Goal: Task Accomplishment & Management: Manage account settings

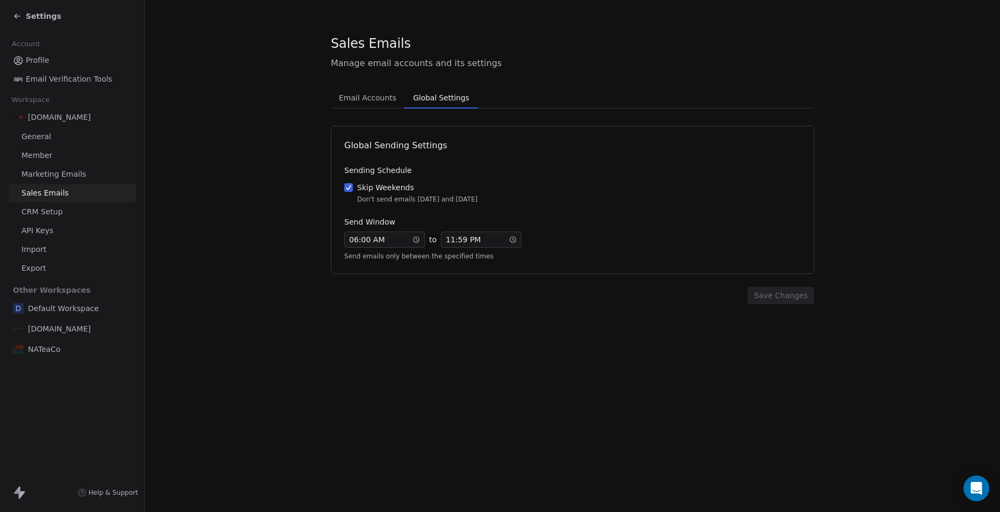
click at [424, 98] on span "Global Settings" at bounding box center [440, 97] width 64 height 15
click at [369, 95] on span "Email Accounts" at bounding box center [367, 97] width 66 height 15
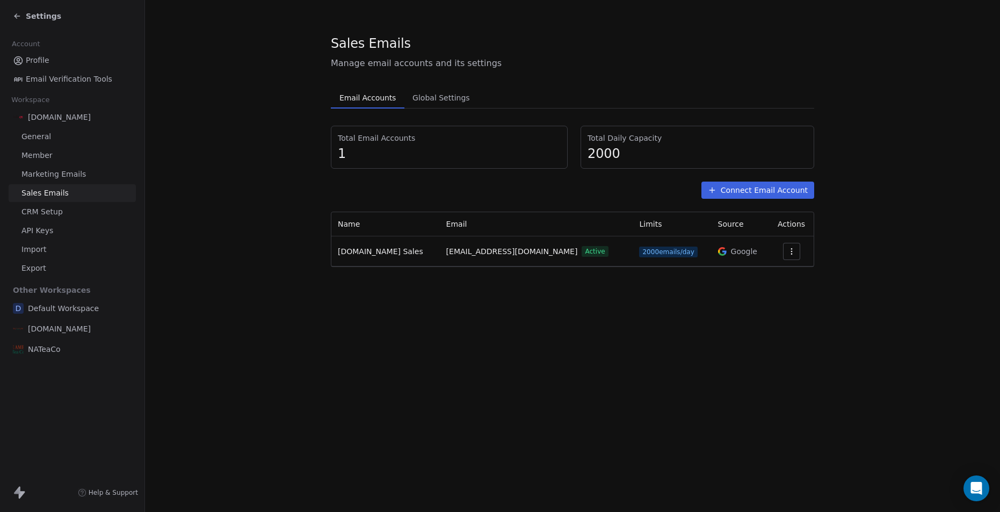
click at [61, 348] on div "NATeaCo" at bounding box center [72, 348] width 127 height 19
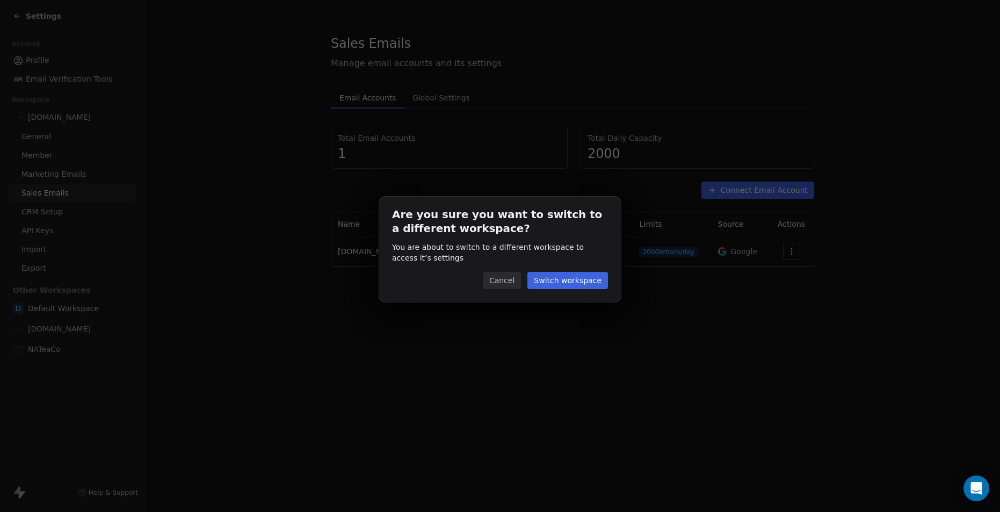
click at [570, 277] on button "Switch workspace" at bounding box center [567, 280] width 81 height 17
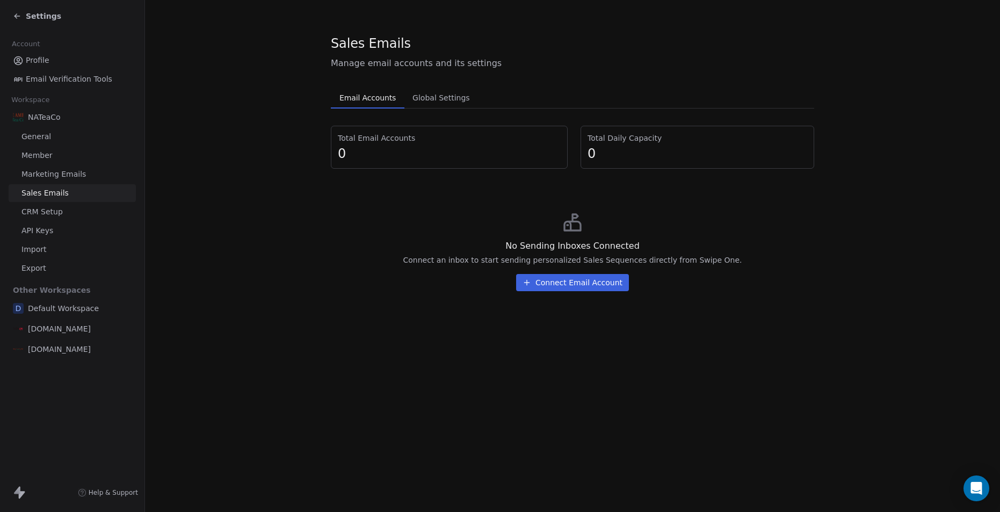
click at [578, 285] on button "Connect Email Account" at bounding box center [572, 282] width 113 height 17
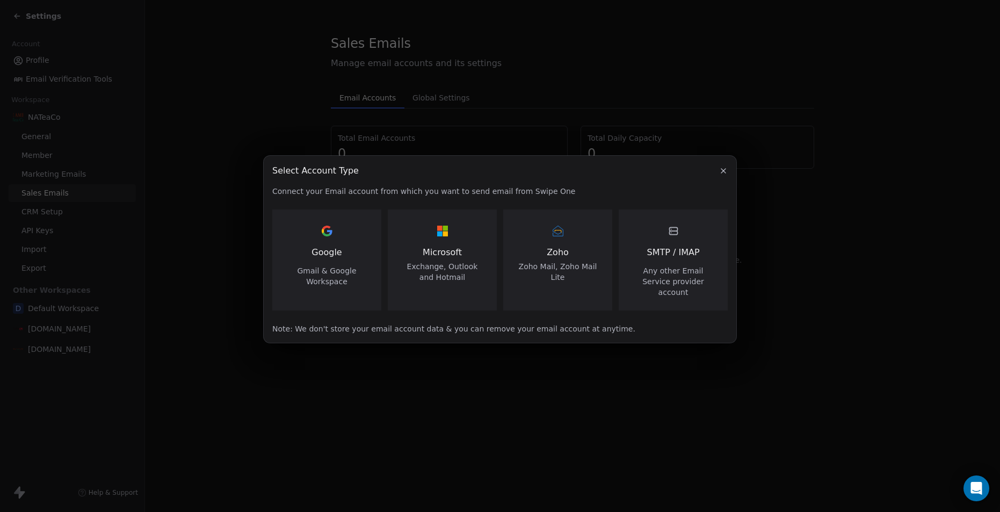
click at [341, 263] on div "Google Gmail & Google Workspace" at bounding box center [326, 254] width 83 height 64
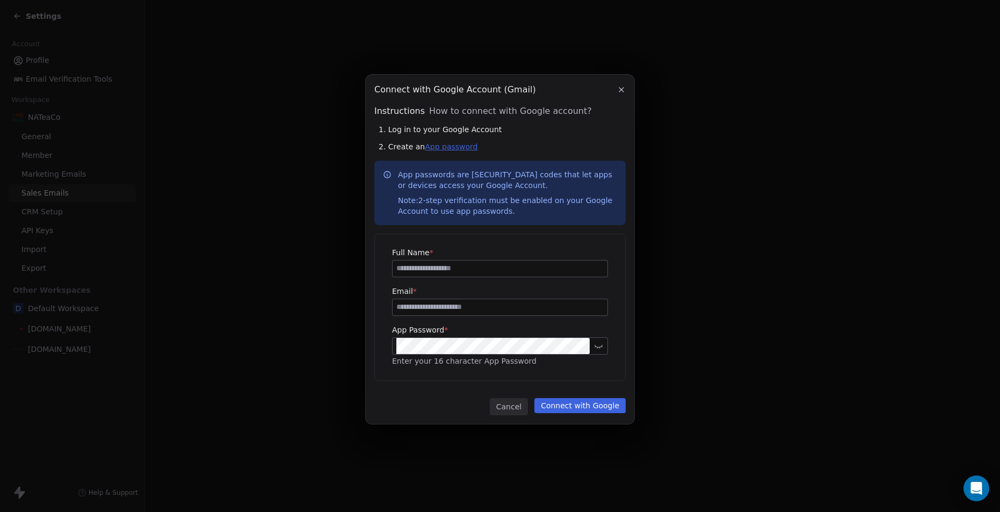
click at [464, 149] on link "App password" at bounding box center [451, 146] width 53 height 9
click at [436, 266] on input at bounding box center [499, 268] width 215 height 16
type input "*"
type input "**********"
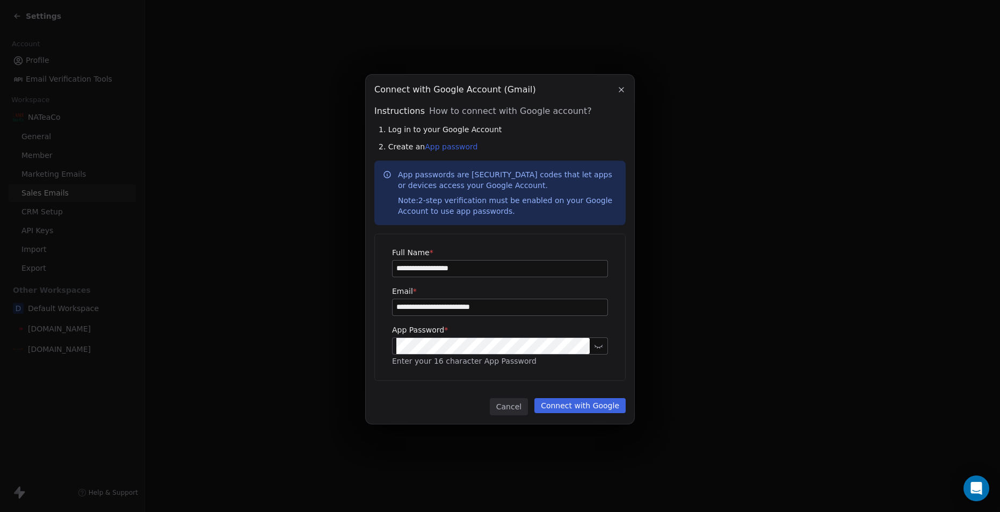
click at [562, 404] on button "Connect with Google" at bounding box center [579, 405] width 91 height 15
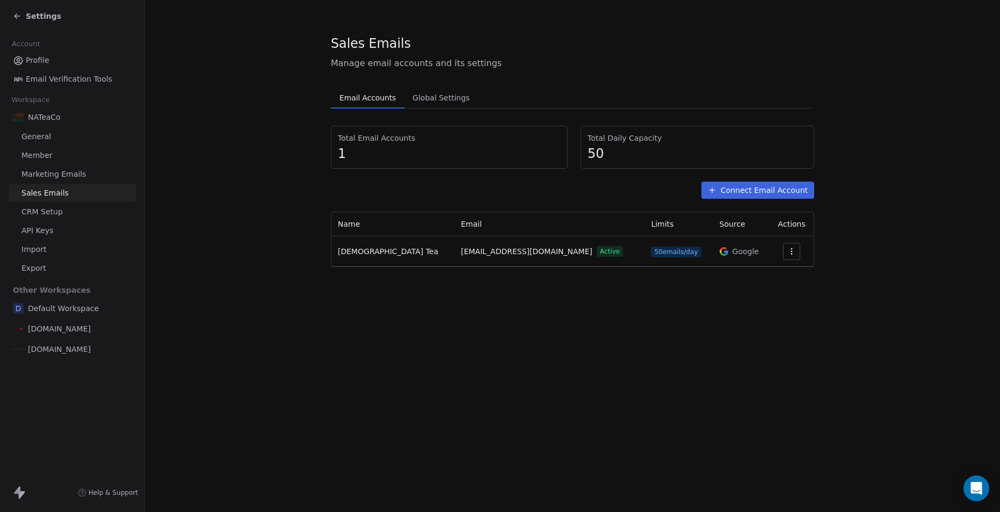
click at [787, 254] on icon "button" at bounding box center [791, 251] width 9 height 9
click at [774, 275] on span "Settings" at bounding box center [772, 275] width 31 height 11
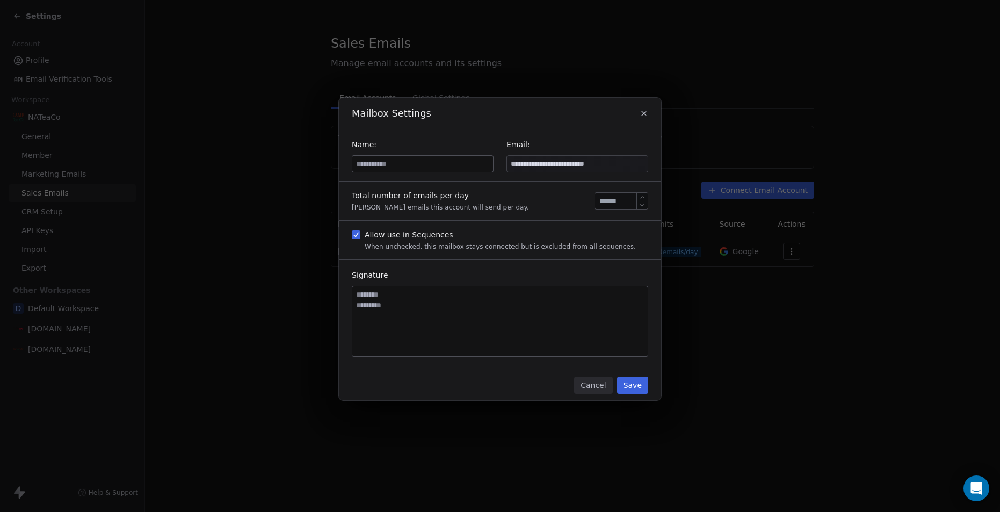
click at [619, 204] on input "**" at bounding box center [621, 201] width 48 height 8
click at [639, 197] on icon "button" at bounding box center [642, 197] width 8 height 8
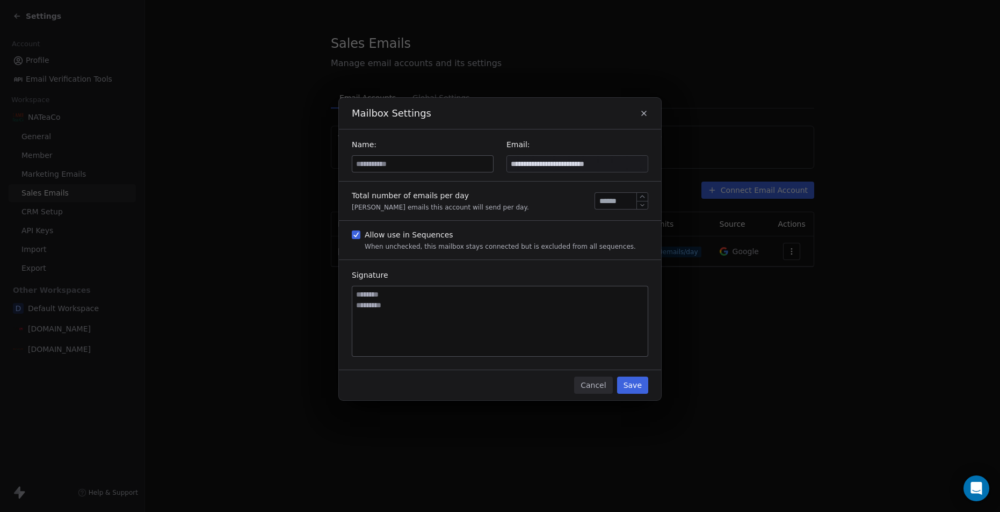
click at [639, 197] on icon "button" at bounding box center [642, 197] width 8 height 8
drag, startPoint x: 622, startPoint y: 201, endPoint x: 594, endPoint y: 201, distance: 27.9
click at [594, 201] on div "**" at bounding box center [621, 200] width 54 height 17
type input "***"
click at [630, 383] on button "Save" at bounding box center [632, 384] width 31 height 17
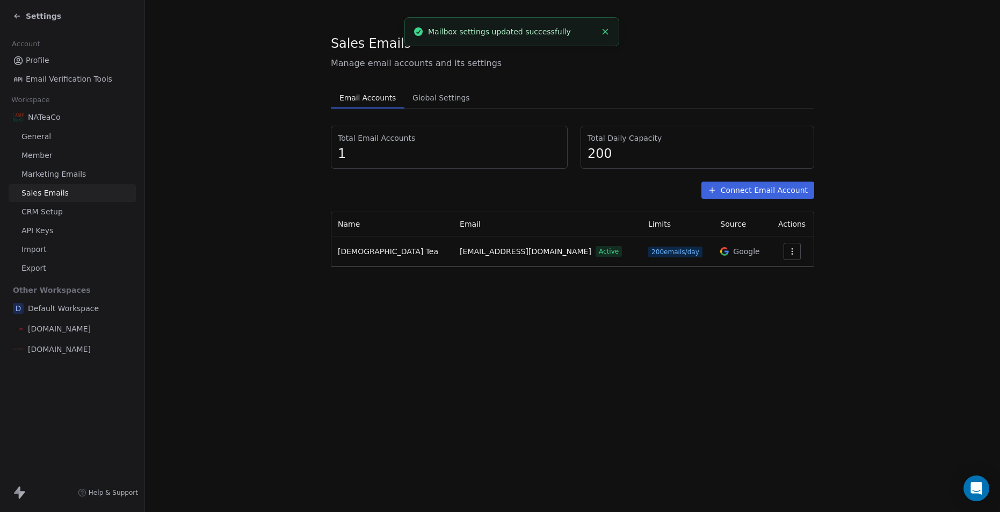
click at [791, 254] on icon "button" at bounding box center [791, 251] width 9 height 9
click at [770, 273] on span "Settings" at bounding box center [772, 275] width 31 height 11
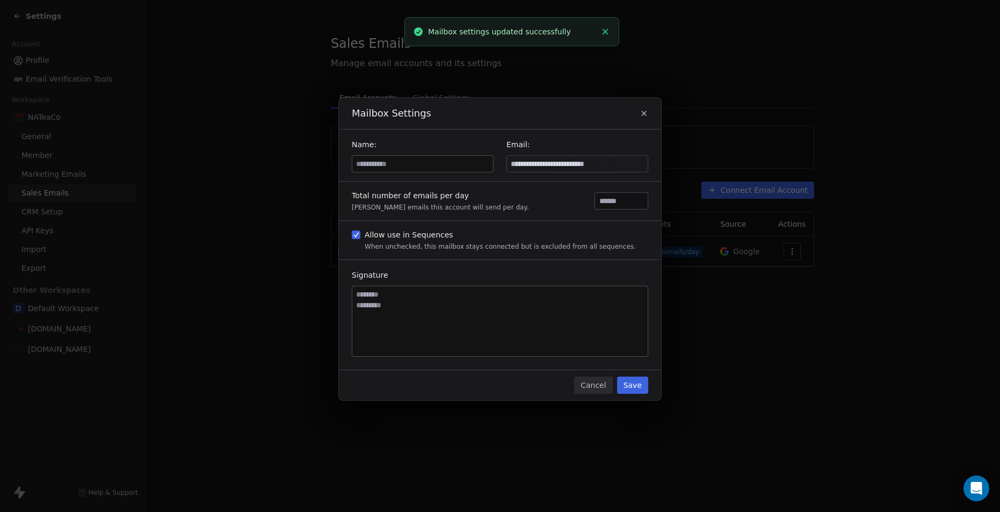
click at [402, 169] on input at bounding box center [422, 164] width 141 height 16
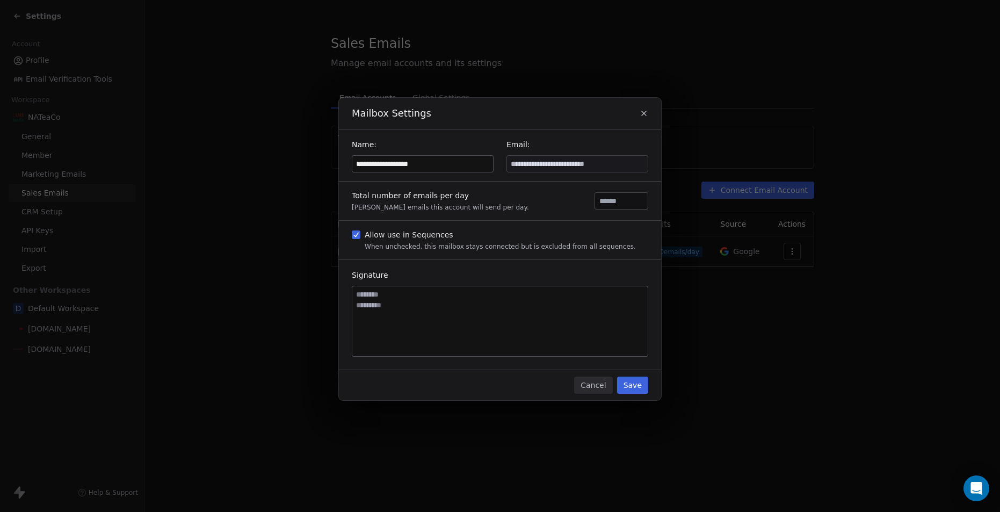
type input "**********"
click at [625, 384] on button "Save" at bounding box center [632, 384] width 31 height 17
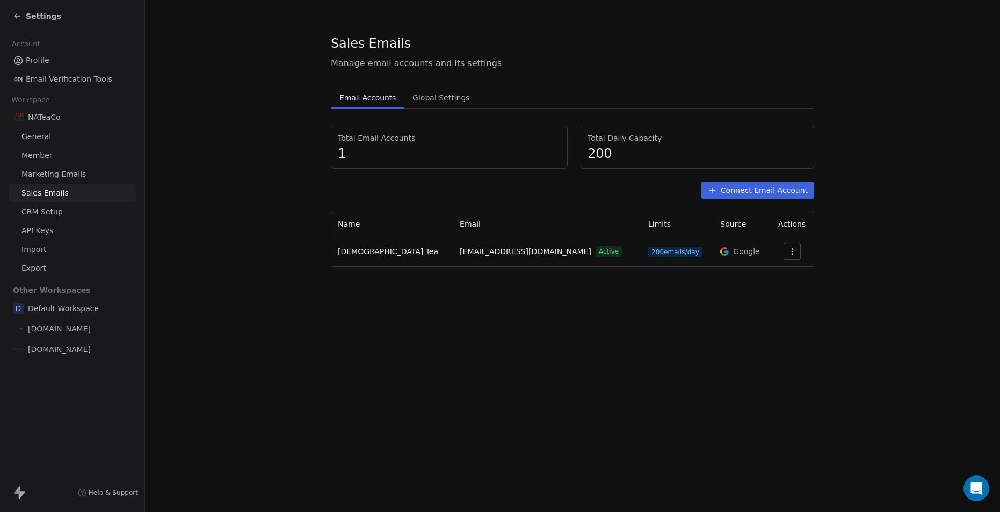
click at [53, 327] on span "[DOMAIN_NAME]" at bounding box center [59, 328] width 63 height 11
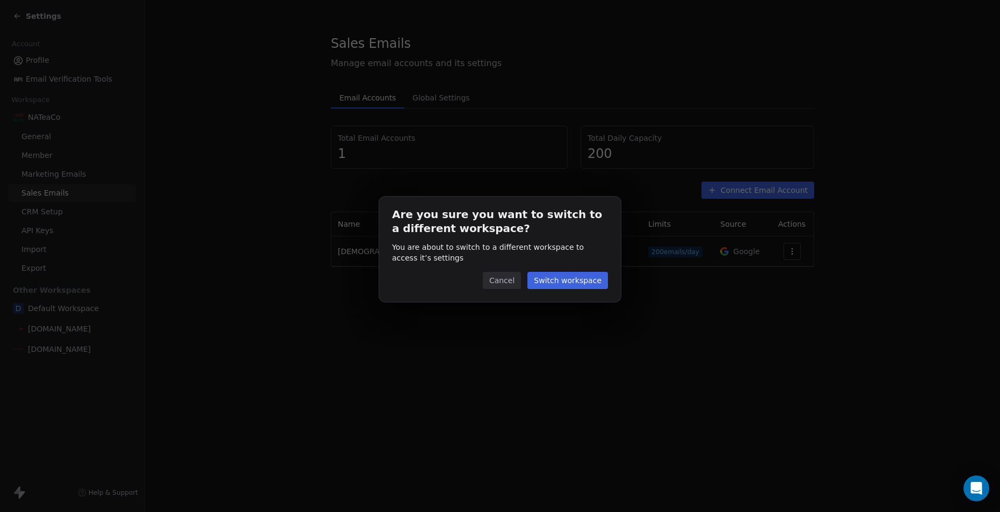
click at [569, 282] on button "Switch workspace" at bounding box center [567, 280] width 81 height 17
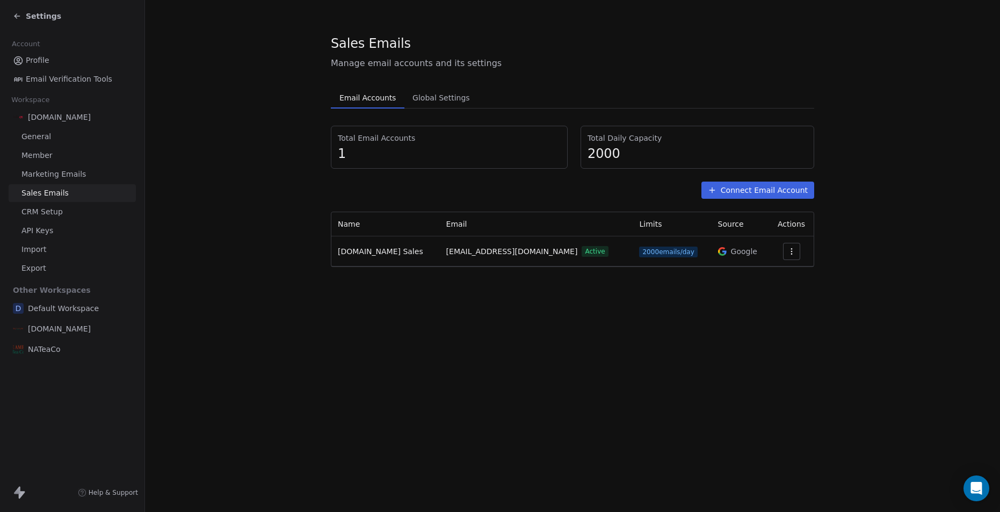
click at [63, 347] on div "NATeaCo" at bounding box center [72, 348] width 127 height 19
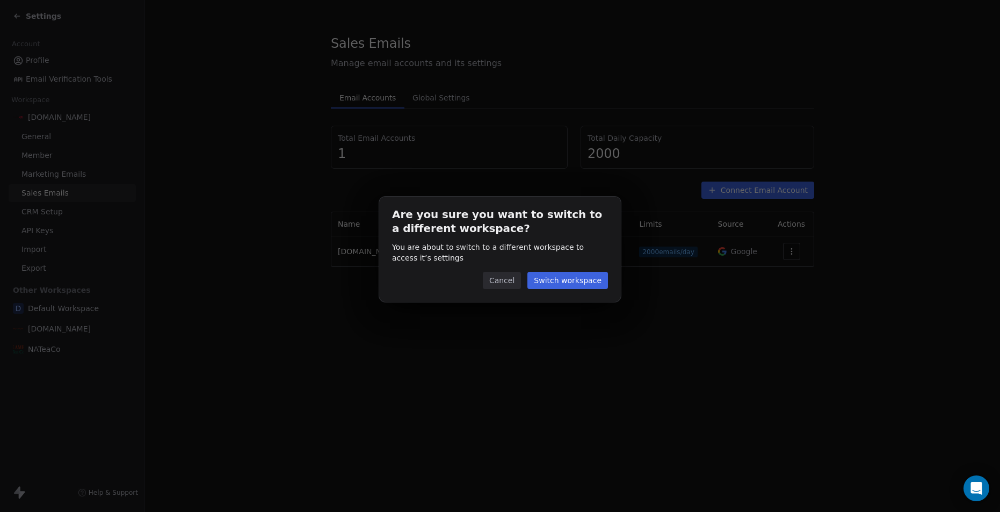
click at [551, 280] on button "Switch workspace" at bounding box center [567, 280] width 81 height 17
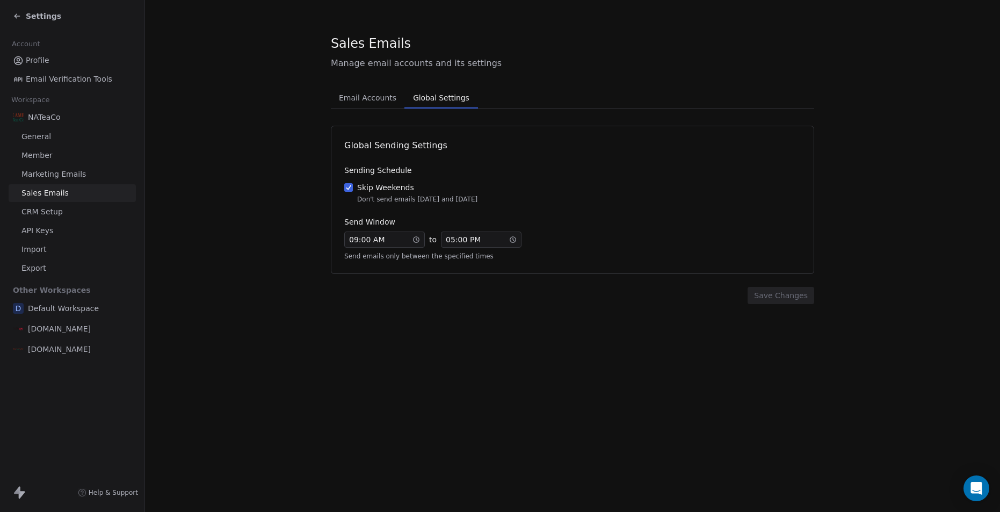
click at [423, 98] on span "Global Settings" at bounding box center [440, 97] width 64 height 15
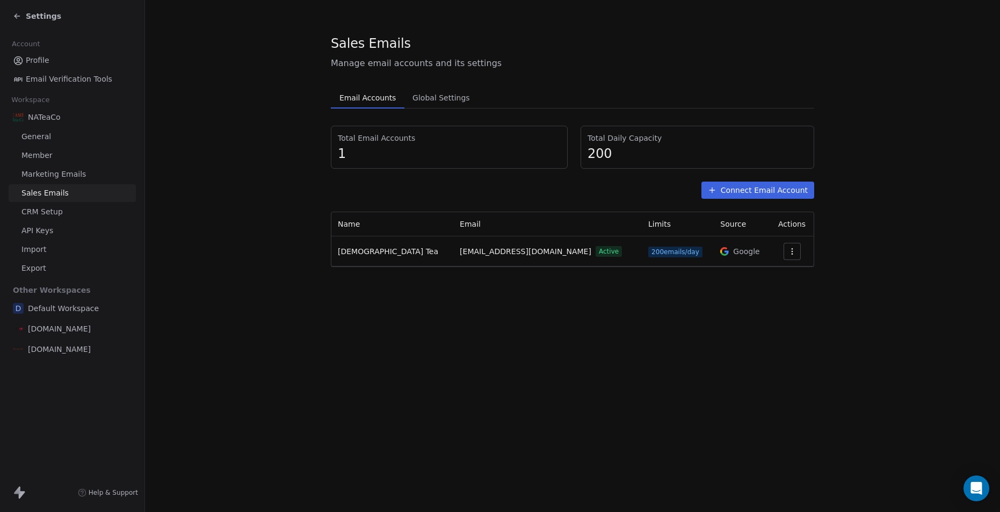
click at [365, 96] on span "Email Accounts" at bounding box center [367, 97] width 65 height 15
click at [68, 215] on link "CRM Setup" at bounding box center [72, 212] width 127 height 18
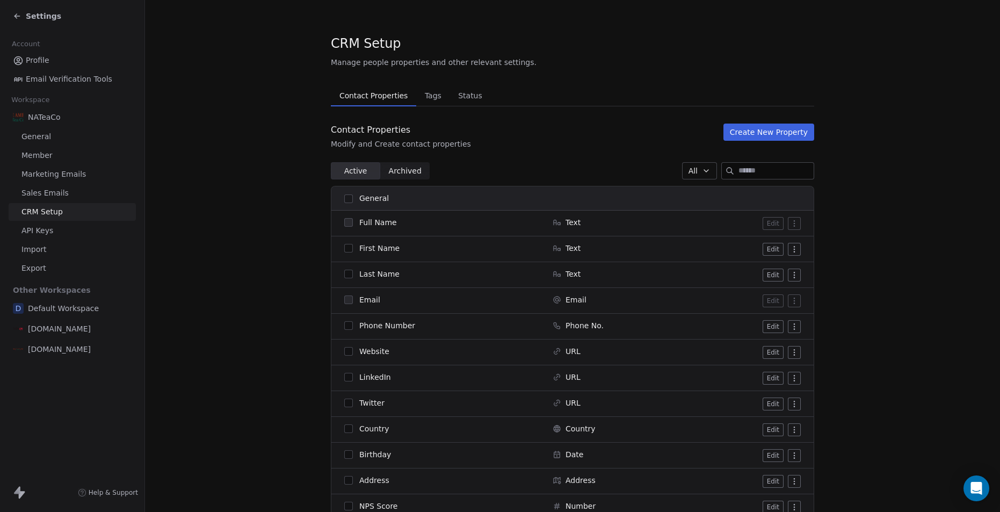
click at [49, 143] on link "General" at bounding box center [72, 137] width 127 height 18
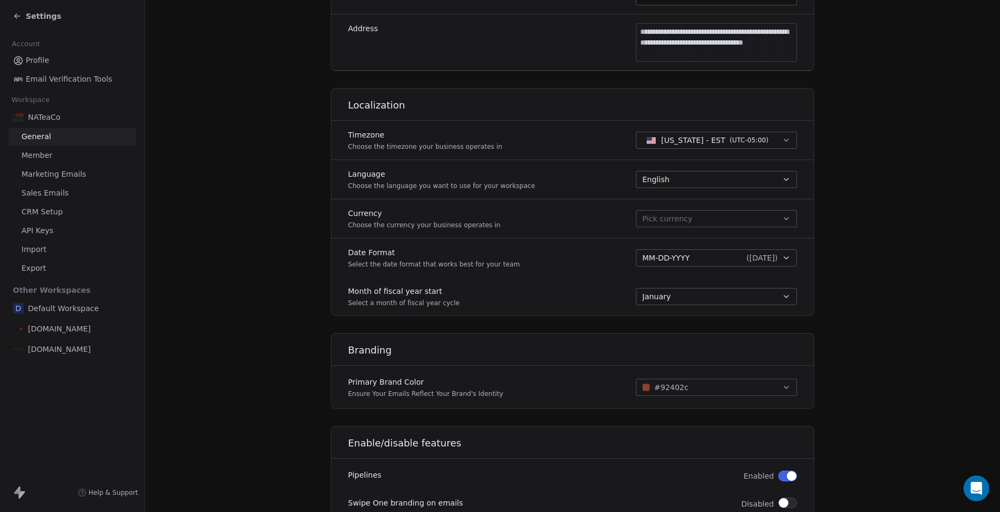
scroll to position [409, 0]
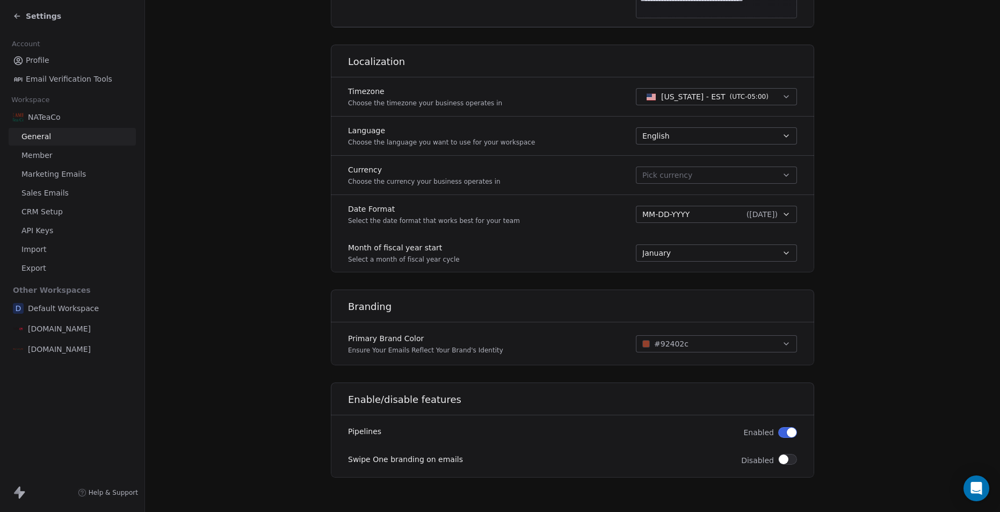
click at [42, 155] on span "Member" at bounding box center [36, 155] width 31 height 11
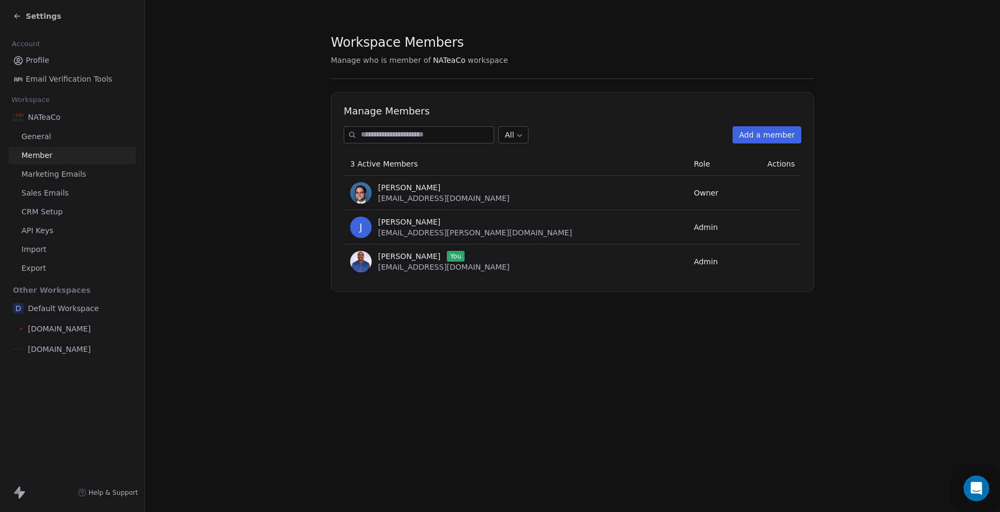
click at [44, 198] on span "Sales Emails" at bounding box center [44, 192] width 47 height 11
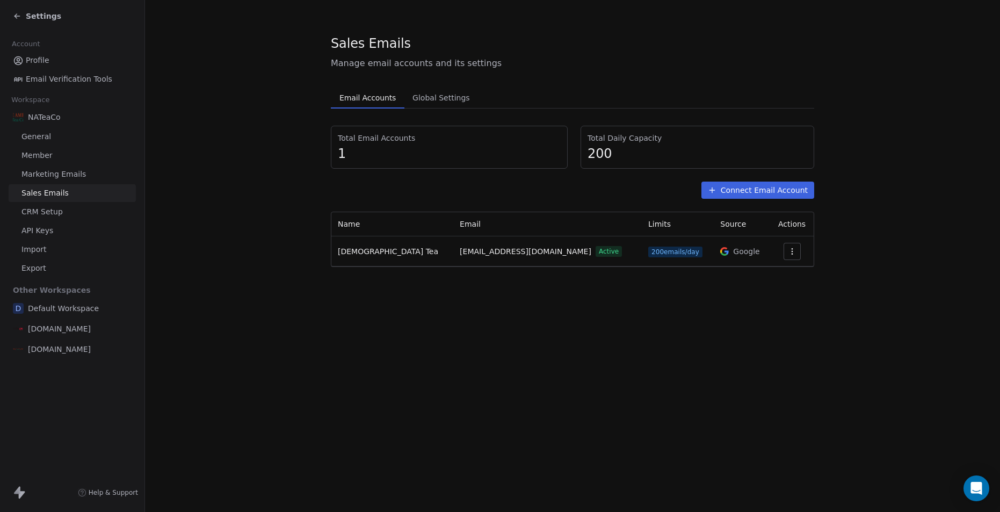
click at [35, 235] on span "API Keys" at bounding box center [37, 230] width 32 height 11
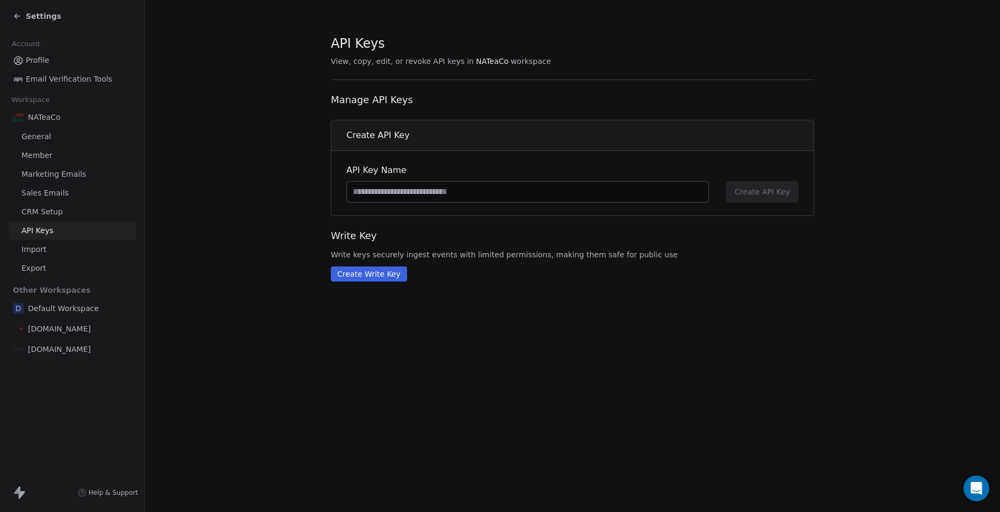
click at [42, 247] on span "Import" at bounding box center [33, 249] width 25 height 11
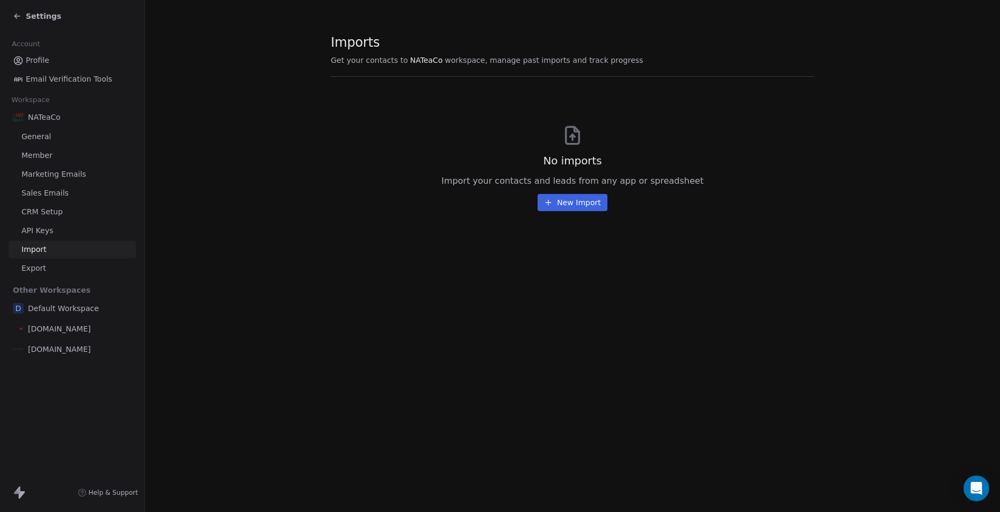
click at [37, 262] on span "Export" at bounding box center [33, 267] width 25 height 11
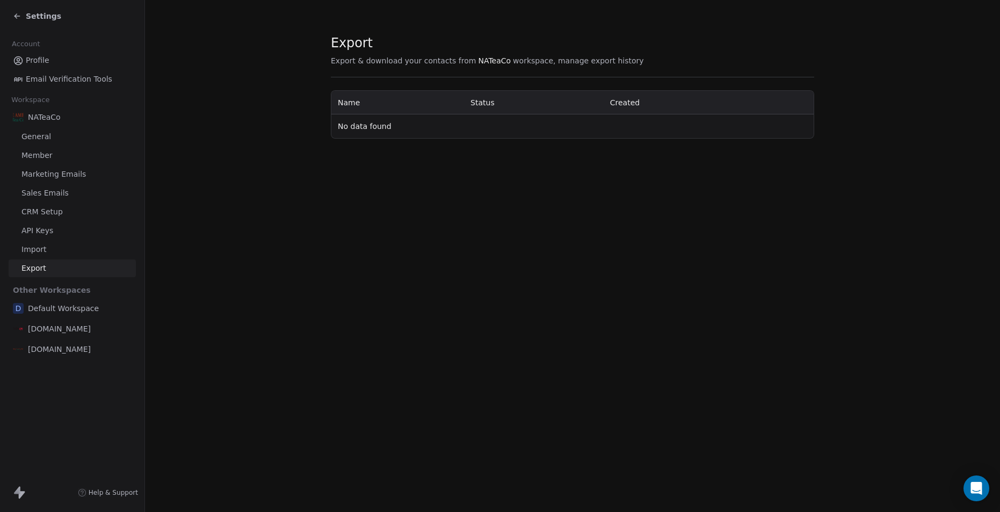
click at [61, 328] on span "[DOMAIN_NAME]" at bounding box center [59, 328] width 63 height 11
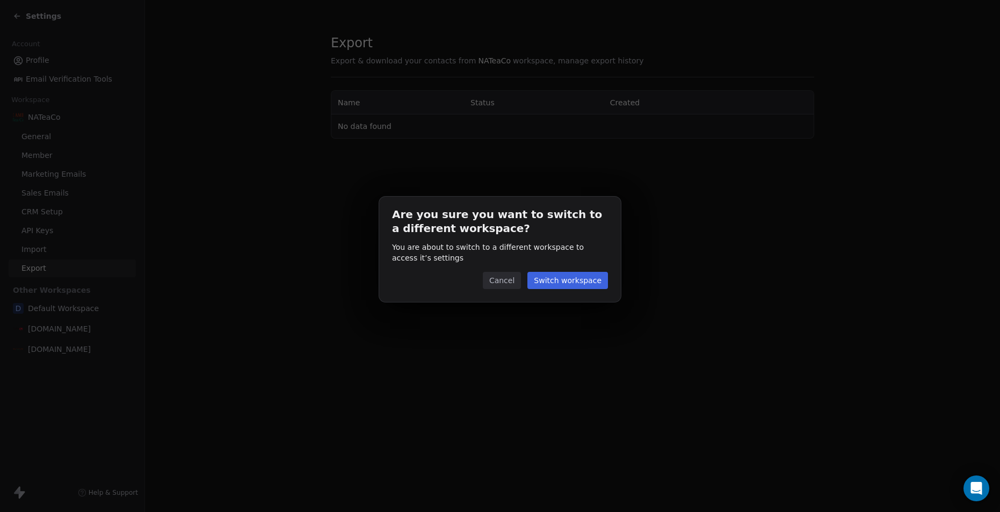
click at [578, 284] on button "Switch workspace" at bounding box center [567, 280] width 81 height 17
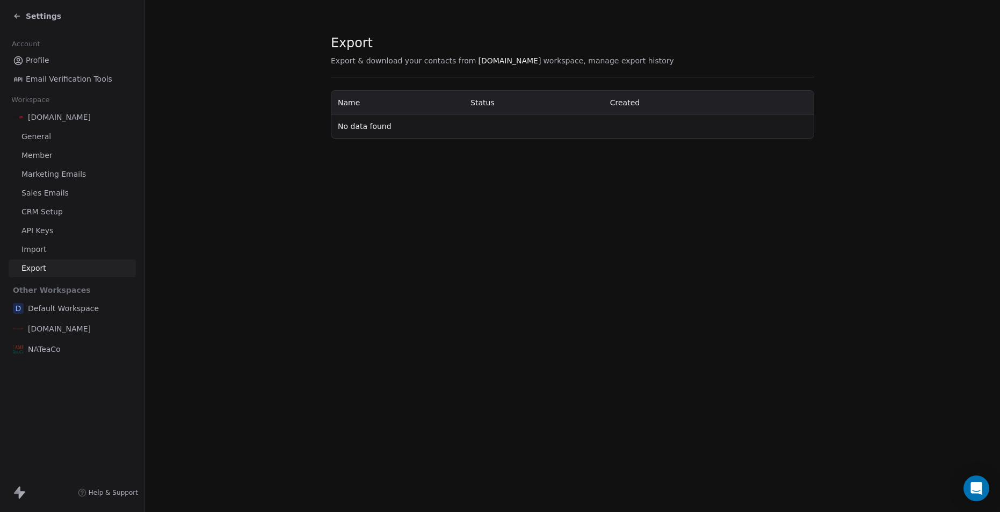
click at [41, 117] on span "[DOMAIN_NAME]" at bounding box center [59, 117] width 63 height 11
